Goal: Information Seeking & Learning: Learn about a topic

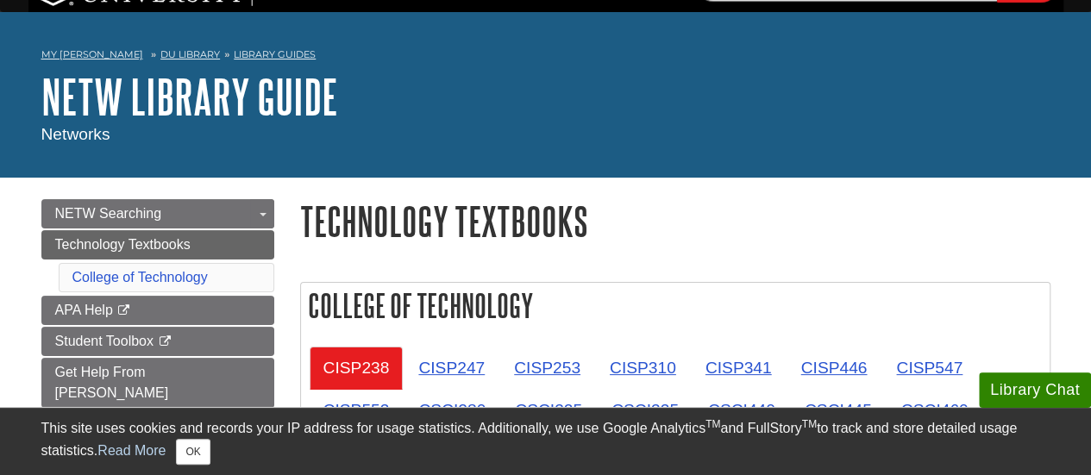
scroll to position [48, 0]
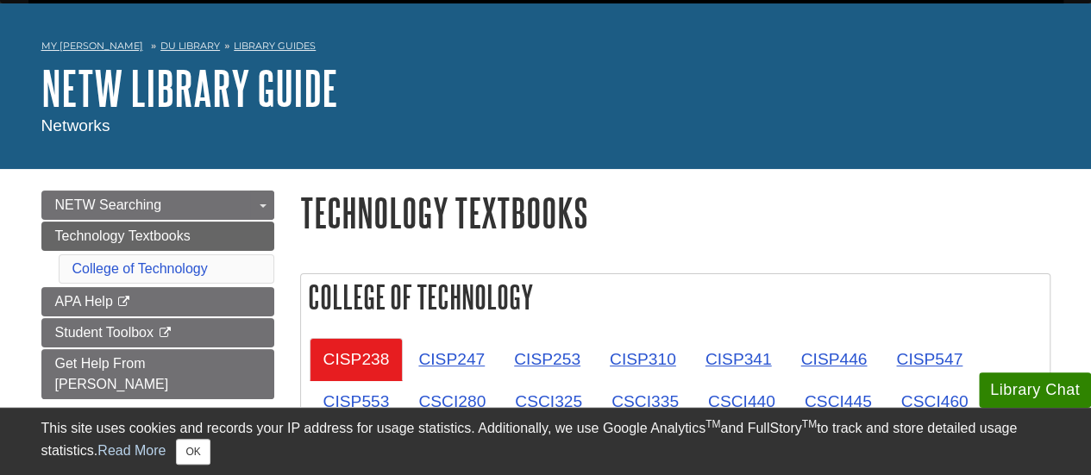
click at [254, 54] on nav "My Davenport DU Library Library Guides NETW Library Guide Technology Textbooks" at bounding box center [545, 48] width 1009 height 28
click at [244, 44] on link "Library Guides" at bounding box center [275, 46] width 82 height 12
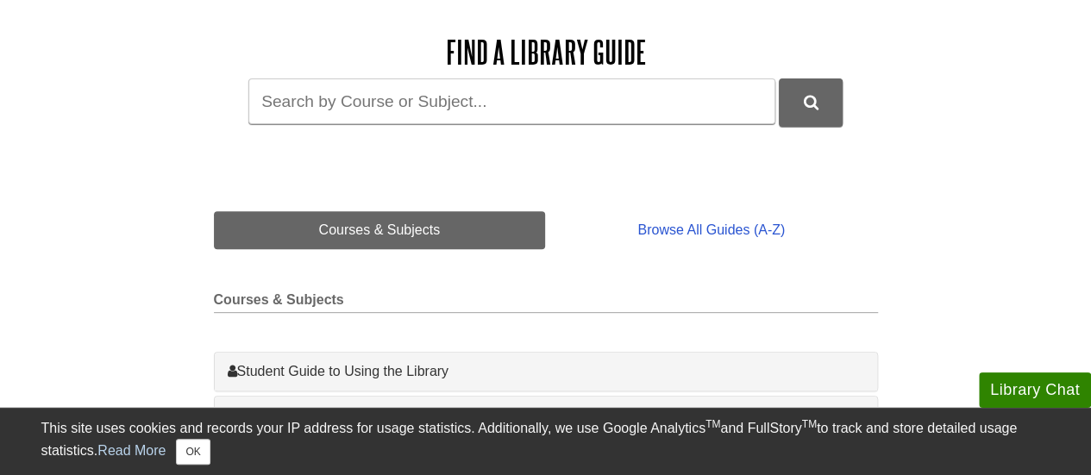
drag, startPoint x: 1103, startPoint y: 63, endPoint x: 1103, endPoint y: 108, distance: 44.8
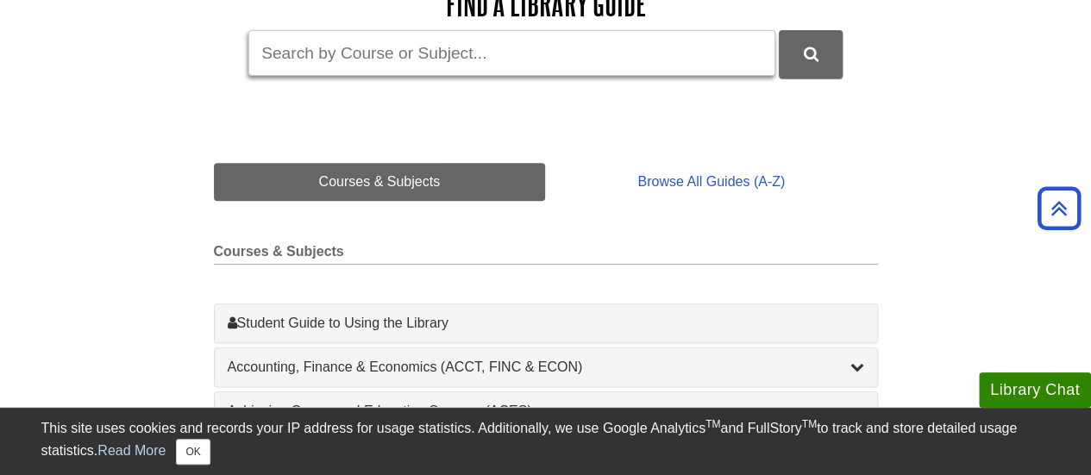
click at [499, 66] on input "Guide Search Terms" at bounding box center [511, 53] width 527 height 46
type input "nur"
click at [779, 30] on button "DU Library Guides Search" at bounding box center [811, 53] width 64 height 47
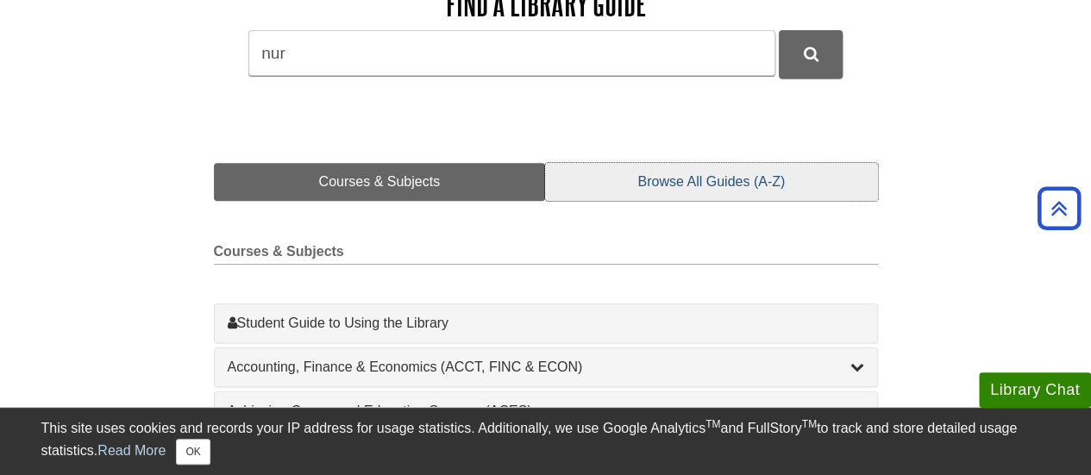
click at [733, 175] on link "Browse All Guides (A-Z)" at bounding box center [711, 182] width 332 height 38
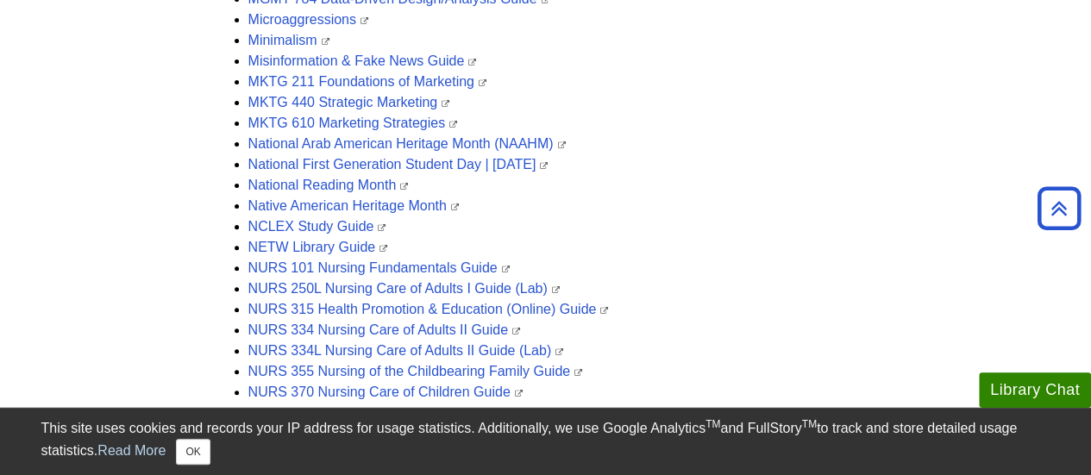
scroll to position [3475, 0]
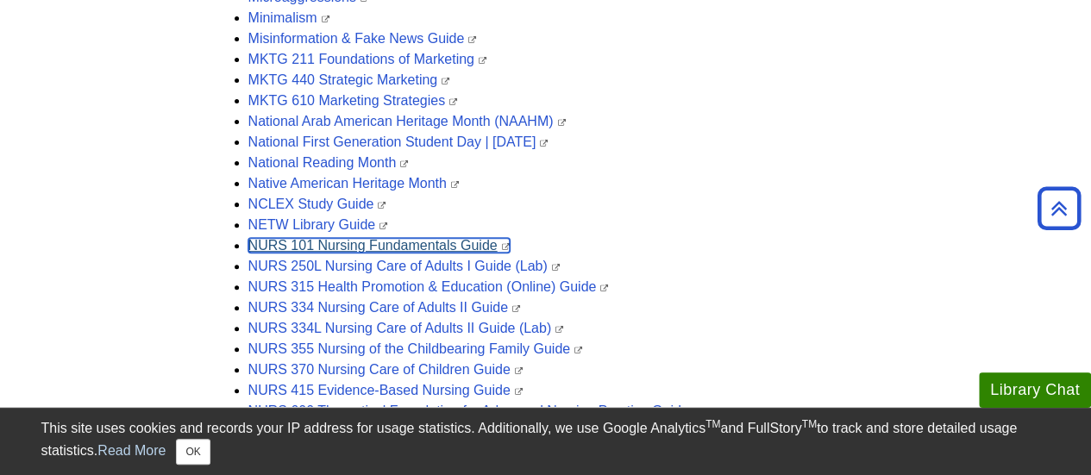
click at [401, 244] on link "NURS 101 Nursing Fundamentals Guide" at bounding box center [378, 245] width 261 height 15
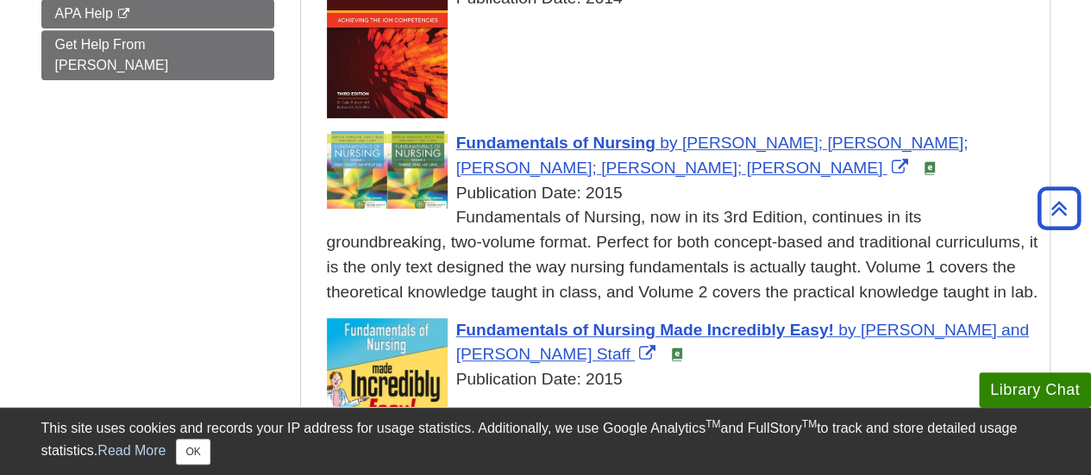
scroll to position [439, 0]
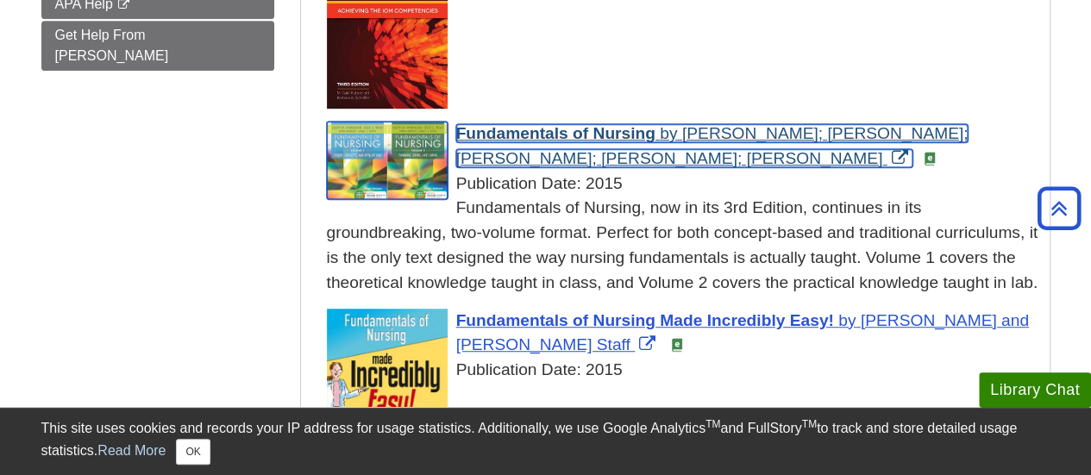
click at [763, 132] on span "Judith M. Wilkinson; Leslie S. Treas; F. A. Davis; Karen Barnett; Mable Smith" at bounding box center [712, 145] width 512 height 43
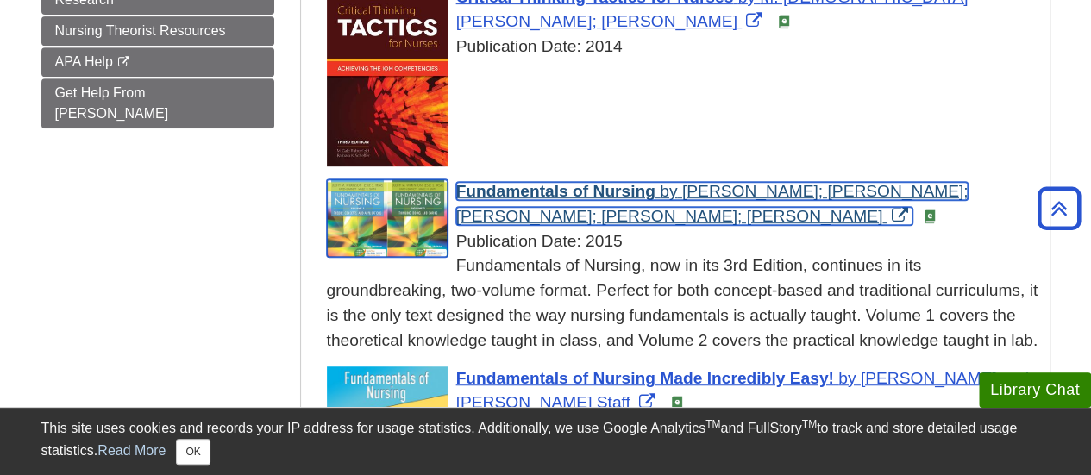
scroll to position [385, 0]
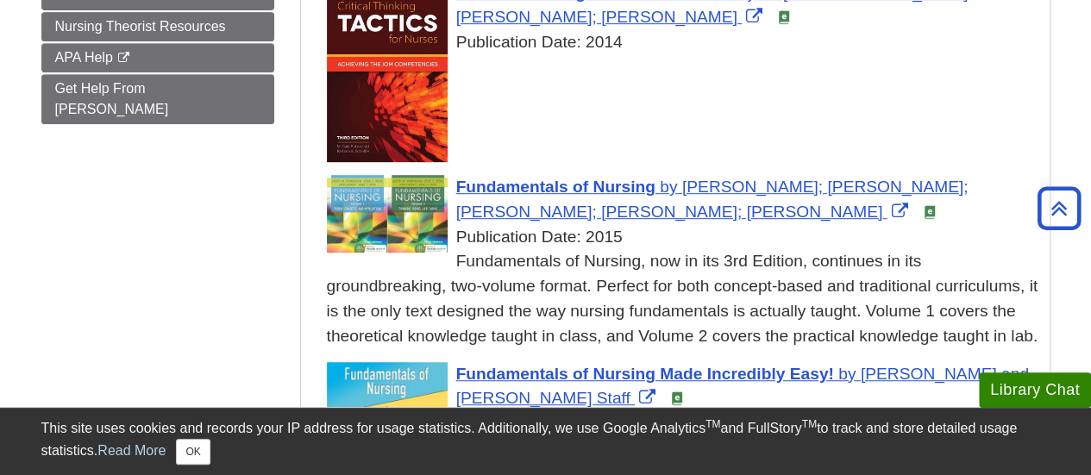
drag, startPoint x: 1056, startPoint y: 93, endPoint x: 1056, endPoint y: 76, distance: 17.2
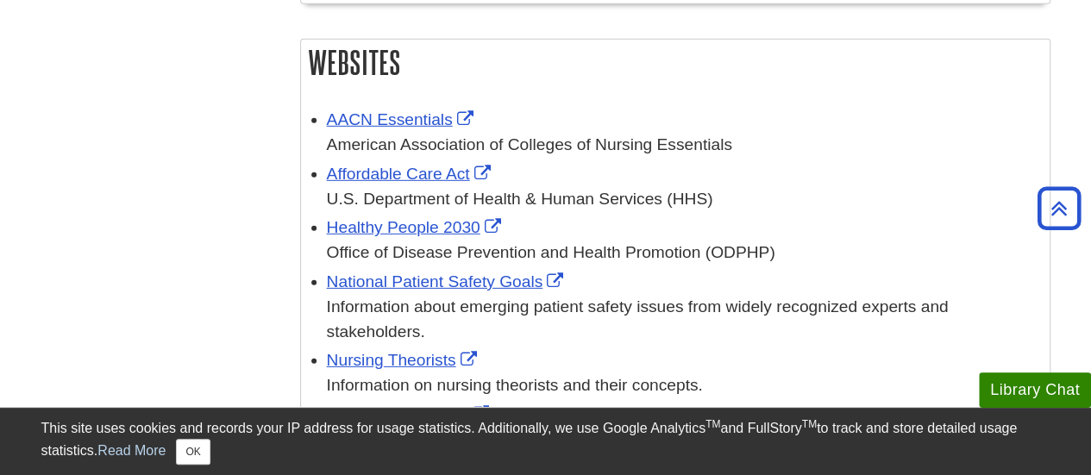
scroll to position [2527, 0]
